Goal: Task Accomplishment & Management: Manage account settings

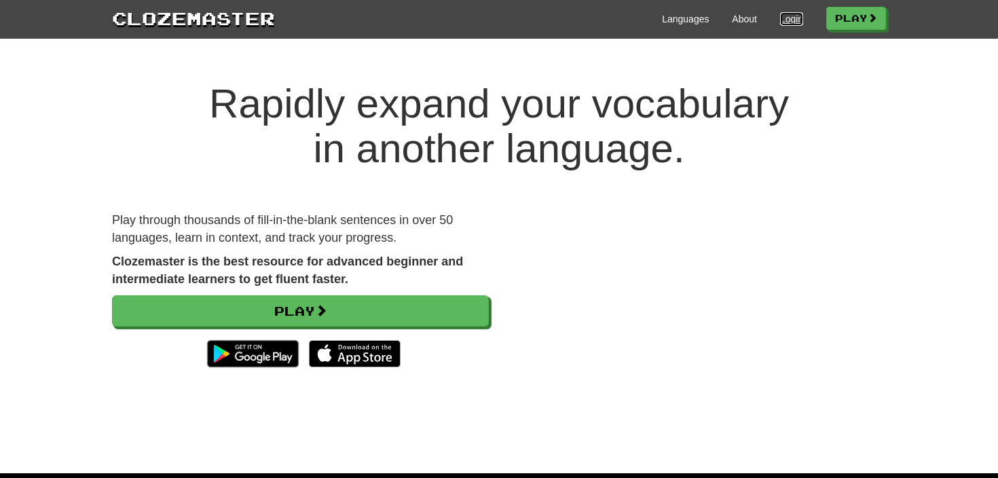
click at [787, 16] on link "Login" at bounding box center [791, 19] width 23 height 14
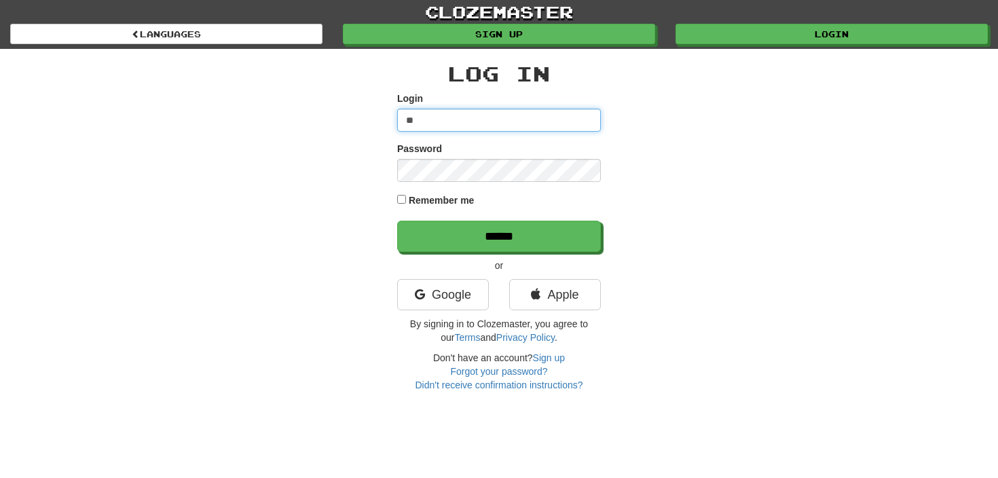
type input "*********"
click at [397, 221] on input "******" at bounding box center [499, 236] width 204 height 31
